Goal: Task Accomplishment & Management: Manage account settings

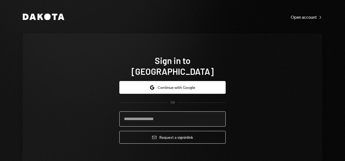
click at [174, 111] on input "email" at bounding box center [172, 118] width 106 height 15
type input "**********"
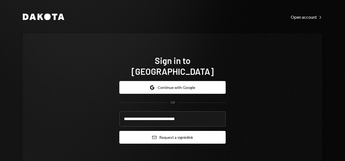
click at [162, 131] on button "Email Request a sign in link" at bounding box center [172, 137] width 106 height 13
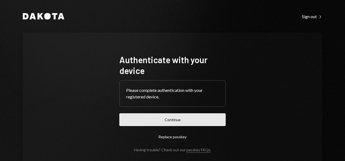
click at [168, 123] on button "Continue" at bounding box center [172, 119] width 106 height 13
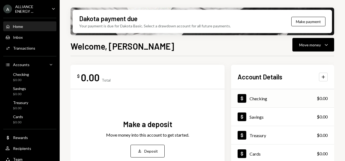
click at [283, 93] on div "Dollar Checking $0.00" at bounding box center [282, 99] width 103 height 18
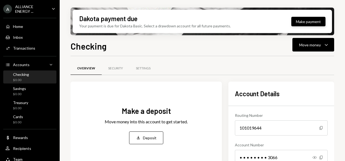
click at [303, 22] on button "Make payment" at bounding box center [308, 21] width 34 height 9
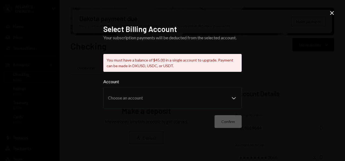
click at [332, 12] on icon at bounding box center [332, 13] width 4 height 4
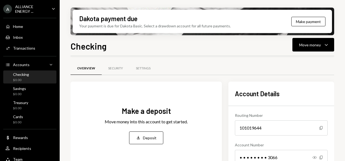
scroll to position [51, 0]
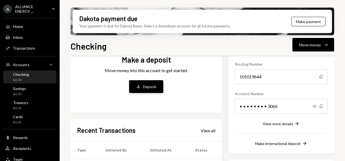
click at [145, 85] on div "Deposit" at bounding box center [150, 87] width 14 height 6
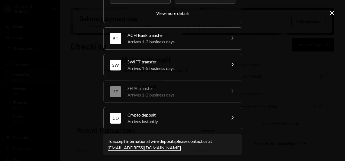
scroll to position [102, 0]
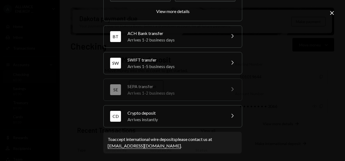
click at [186, 116] on div "Arrives instantly" at bounding box center [174, 119] width 95 height 7
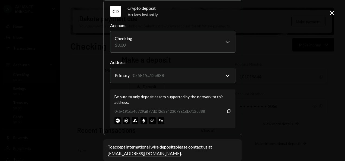
scroll to position [137, 0]
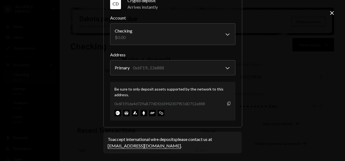
click at [228, 103] on icon "button" at bounding box center [228, 104] width 3 height 4
